Goal: Navigation & Orientation: Find specific page/section

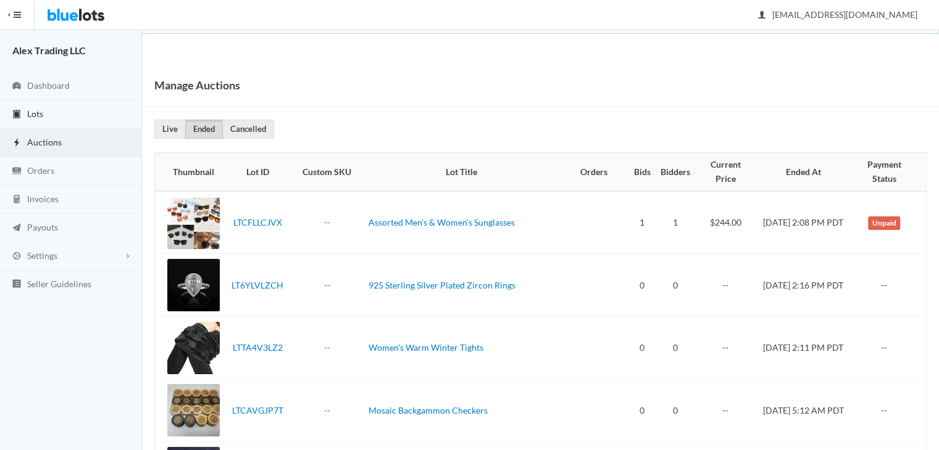
click at [99, 125] on link "Lots" at bounding box center [71, 115] width 142 height 28
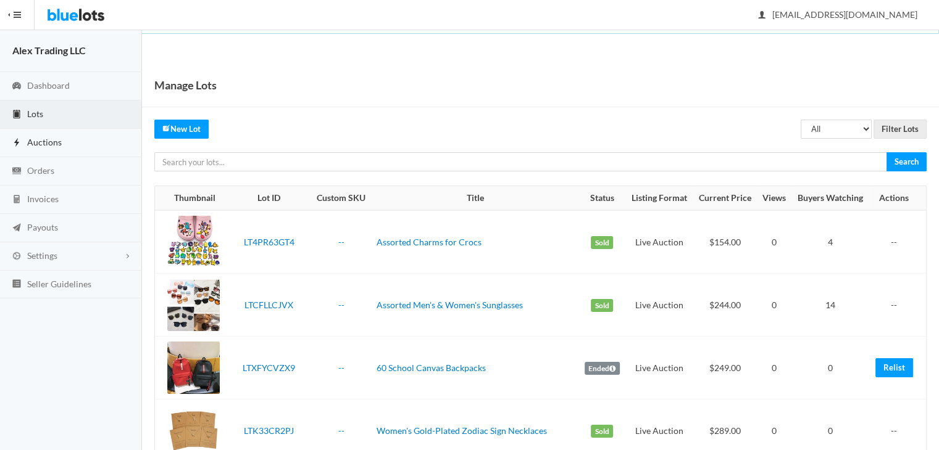
click at [99, 154] on link "Auctions" at bounding box center [71, 143] width 142 height 28
